Goal: Task Accomplishment & Management: Use online tool/utility

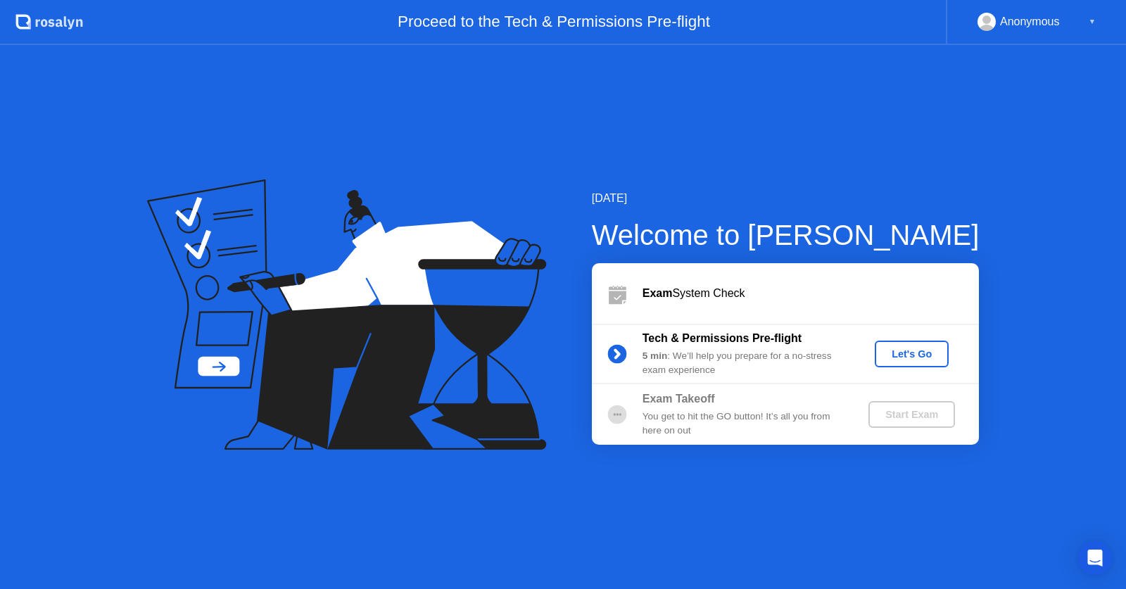
click at [928, 350] on div "Let's Go" at bounding box center [911, 353] width 63 height 11
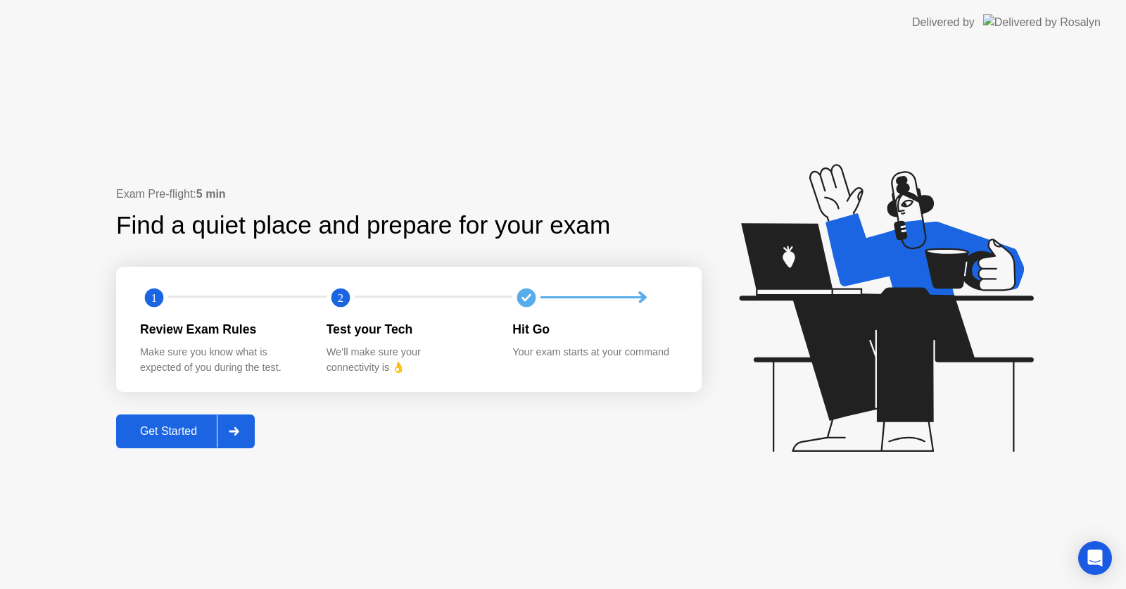
click at [180, 432] on div "Get Started" at bounding box center [168, 431] width 96 height 13
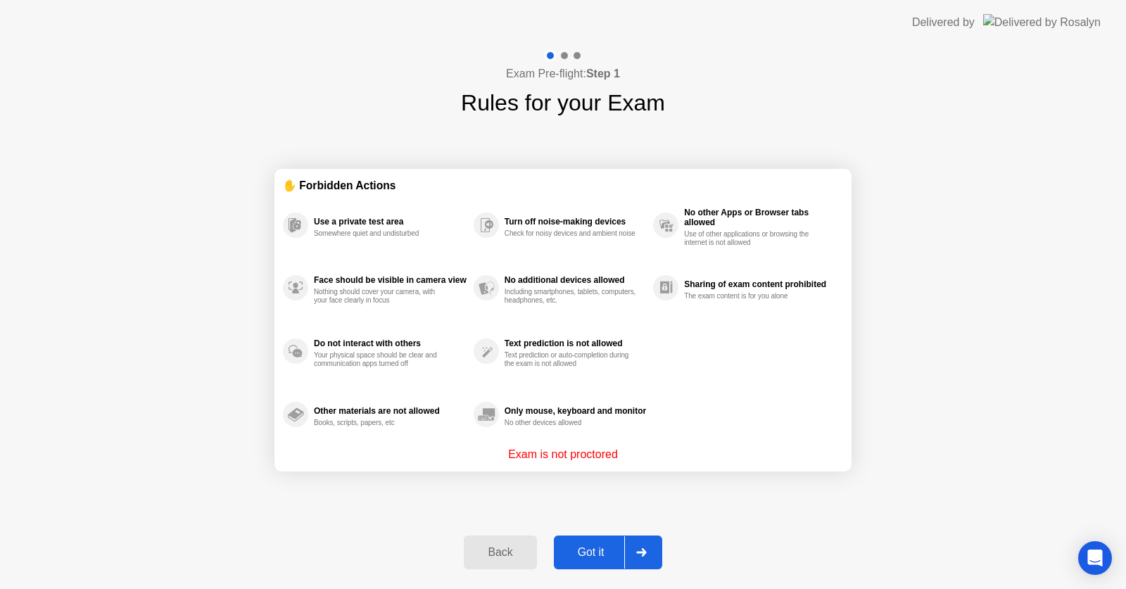
click at [586, 552] on div "Got it" at bounding box center [591, 552] width 66 height 13
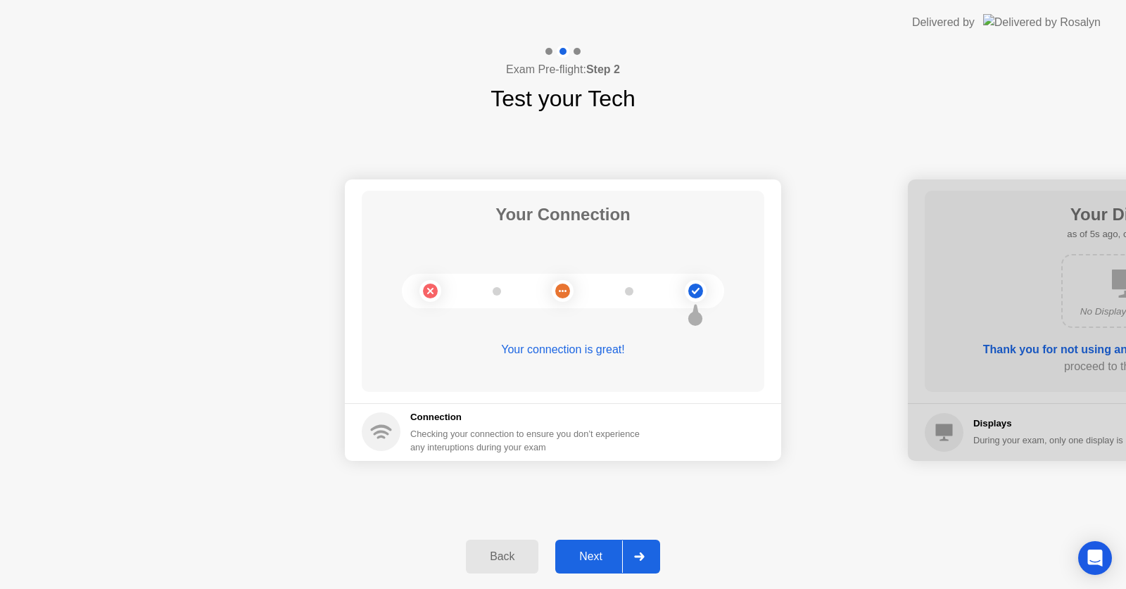
click at [592, 556] on div "Next" at bounding box center [591, 556] width 63 height 13
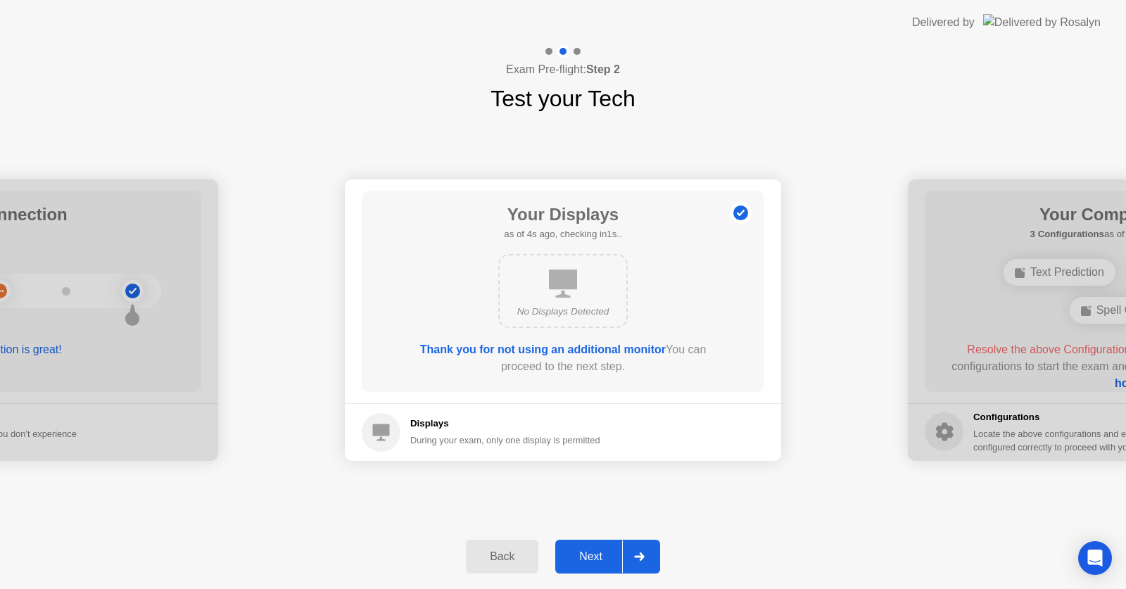
click at [593, 556] on div "Next" at bounding box center [591, 556] width 63 height 13
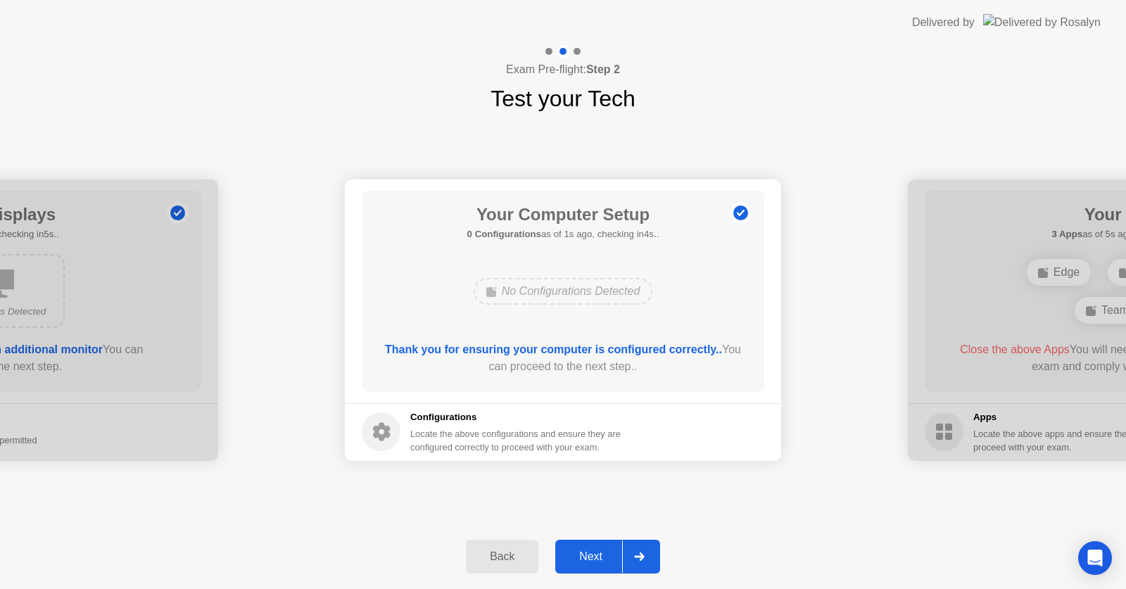
click at [602, 547] on button "Next" at bounding box center [607, 557] width 105 height 34
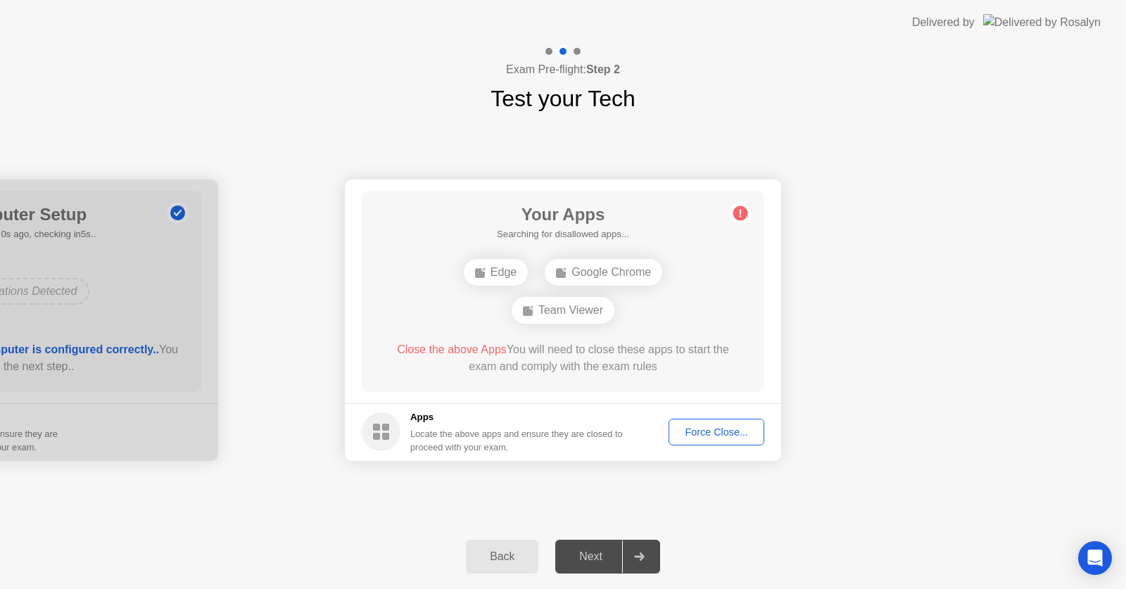
click at [716, 429] on div "Force Close..." at bounding box center [717, 432] width 86 height 11
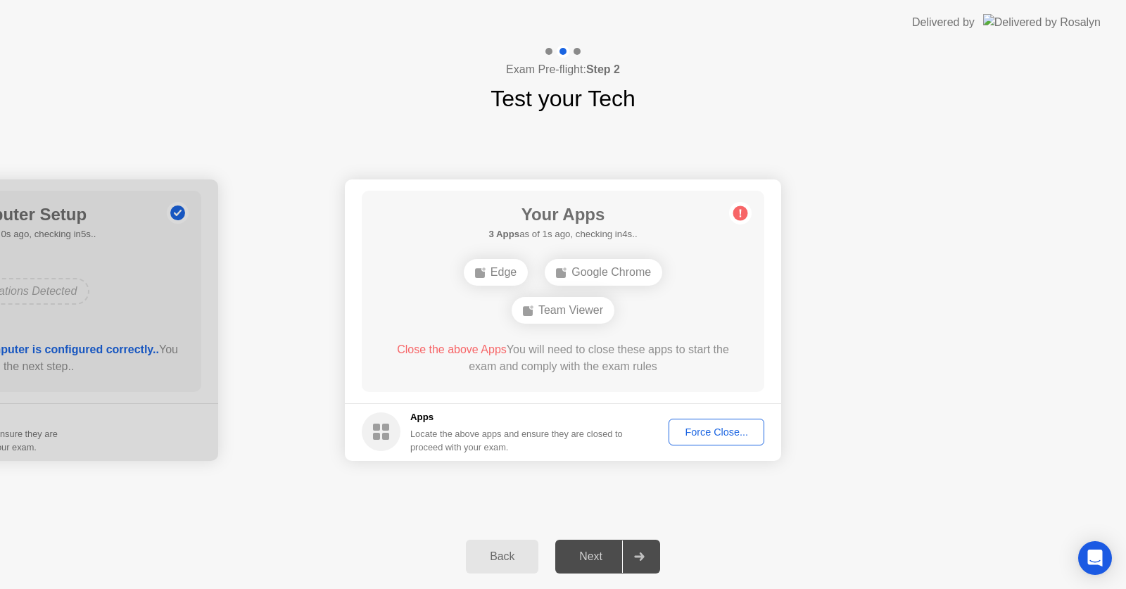
click at [318, 500] on div "Your Connection Your connection is great! Connection Checking your connection t…" at bounding box center [563, 319] width 1126 height 409
click at [697, 429] on div "Force Close..." at bounding box center [717, 432] width 86 height 11
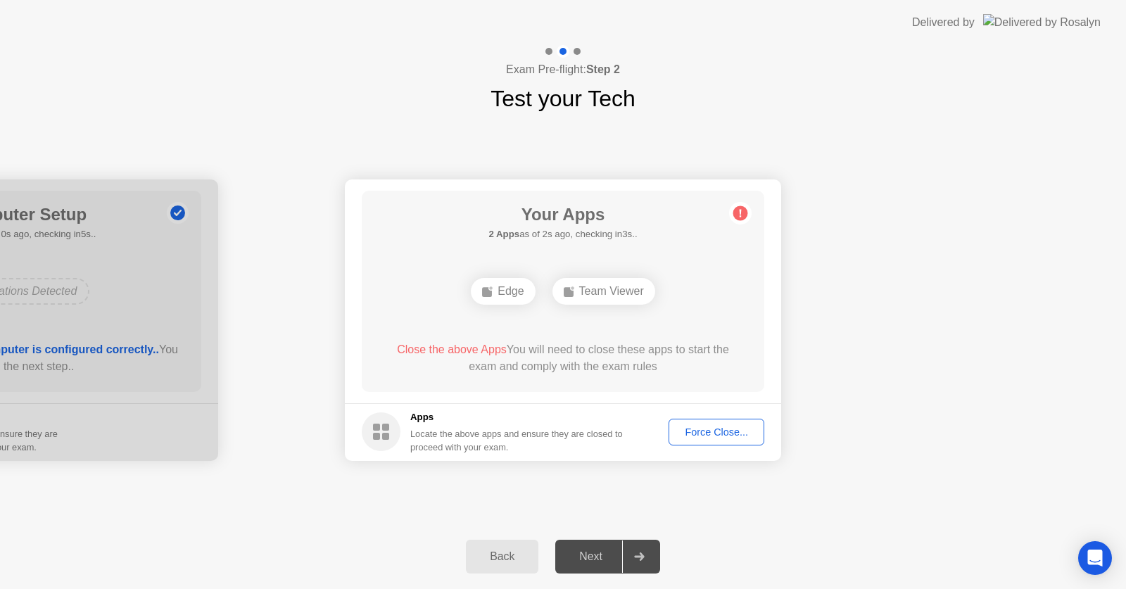
click at [498, 289] on div "Edge" at bounding box center [503, 291] width 64 height 27
click at [609, 293] on div "Team Viewer" at bounding box center [603, 291] width 103 height 27
click at [489, 545] on button "Back" at bounding box center [502, 557] width 72 height 34
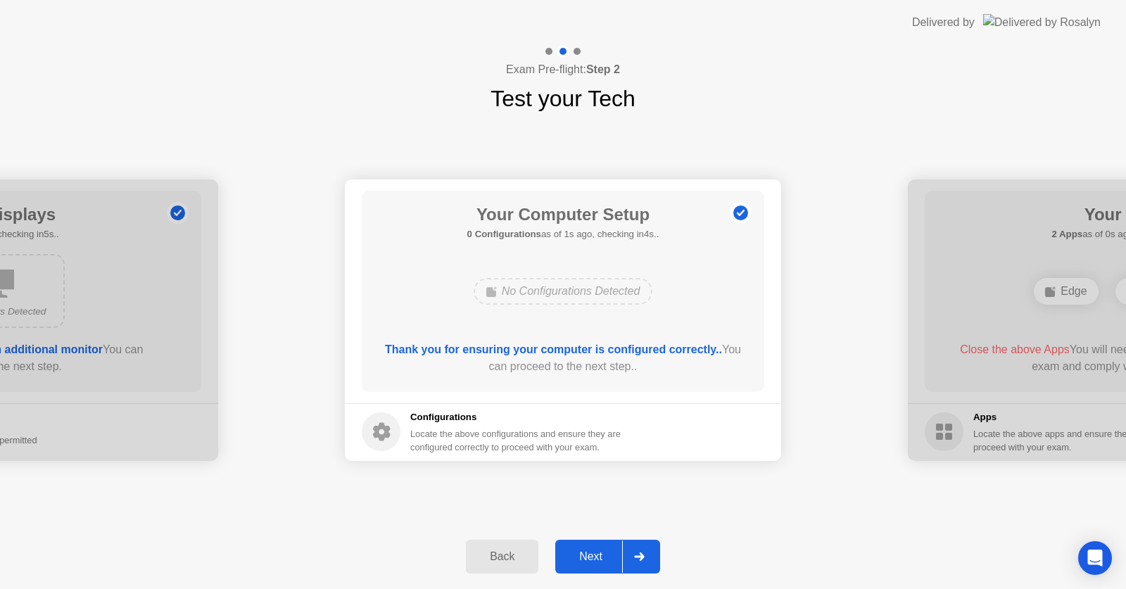
click at [598, 557] on div "Next" at bounding box center [591, 556] width 63 height 13
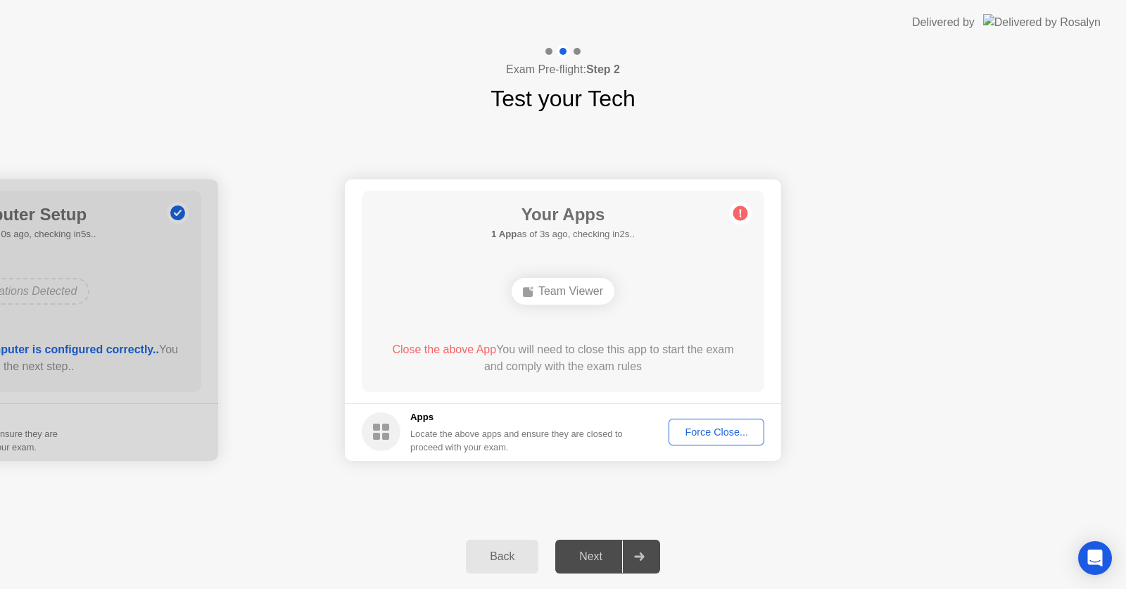
click at [691, 428] on div "Force Close..." at bounding box center [717, 432] width 86 height 11
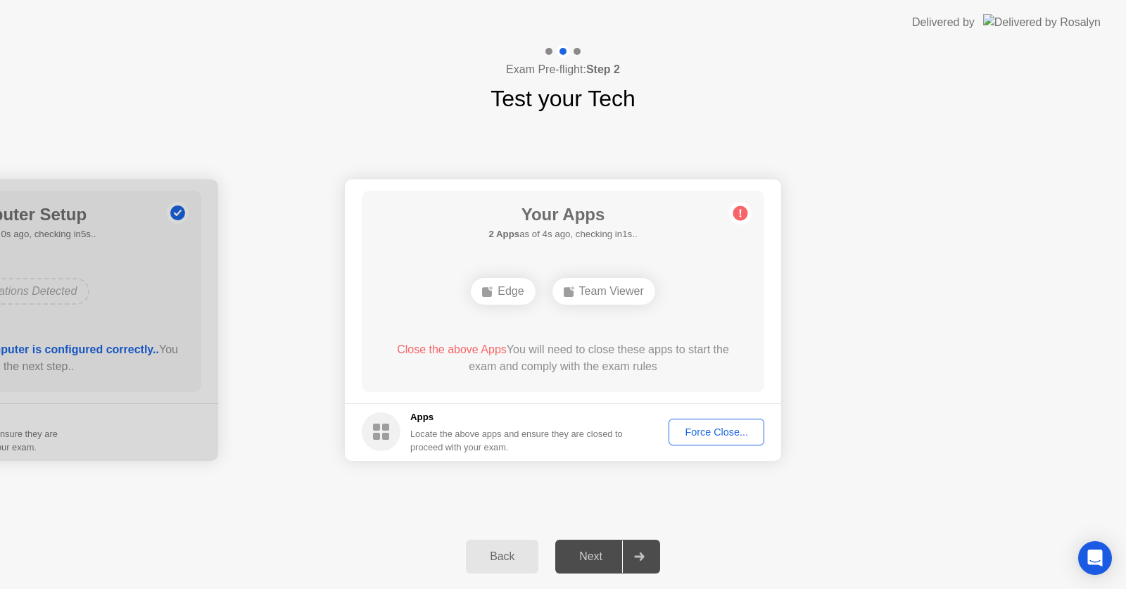
click at [503, 298] on div "Edge" at bounding box center [503, 291] width 64 height 27
drag, startPoint x: 773, startPoint y: 1, endPoint x: 1110, endPoint y: -69, distance: 343.6
click at [1110, 0] on html "Delivered by Exam Pre-flight: Step 2 Test your Tech Your Connection Your connec…" at bounding box center [557, 289] width 1115 height 578
